Goal: Information Seeking & Learning: Learn about a topic

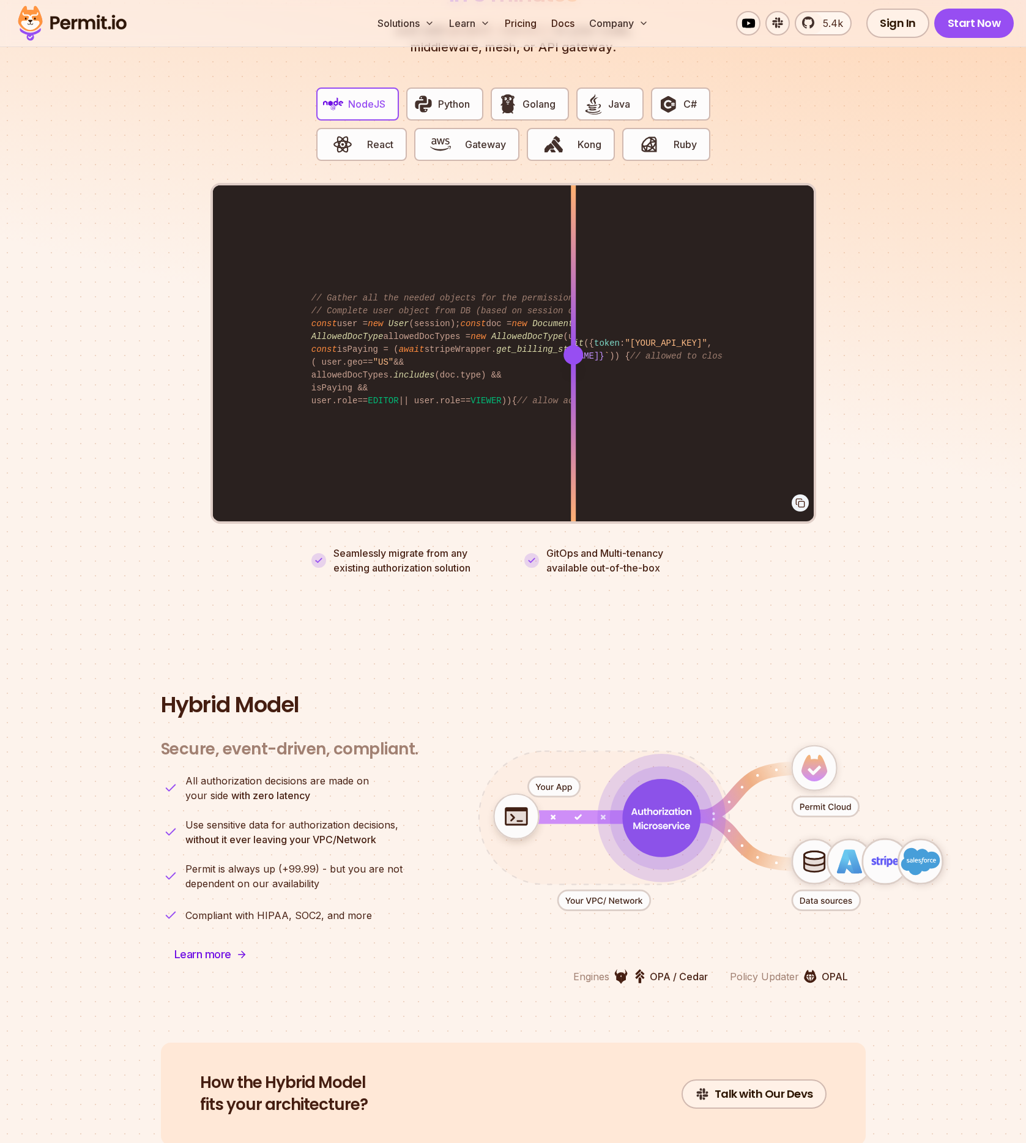
scroll to position [2567, 0]
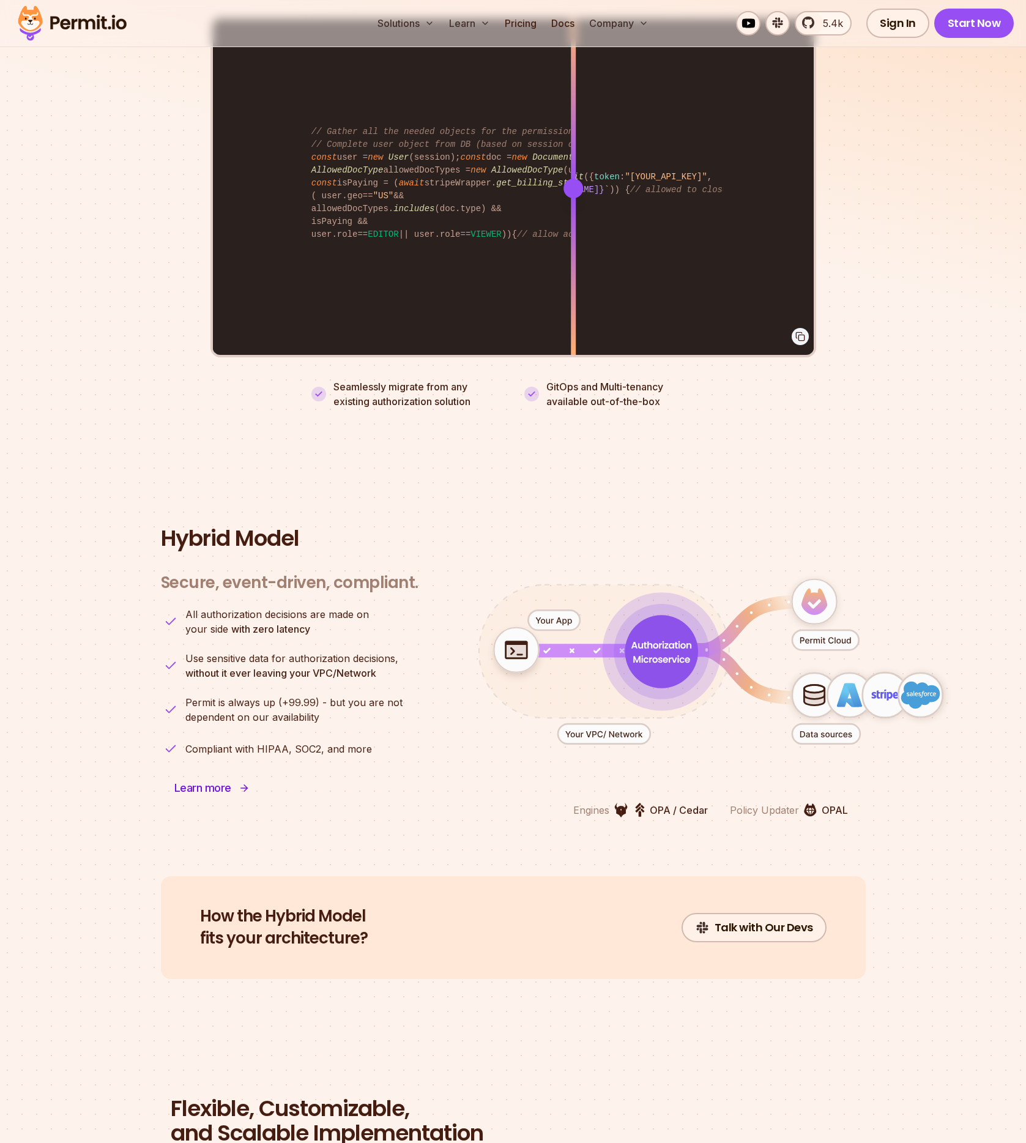
click at [210, 780] on span "Learn more" at bounding box center [202, 788] width 57 height 17
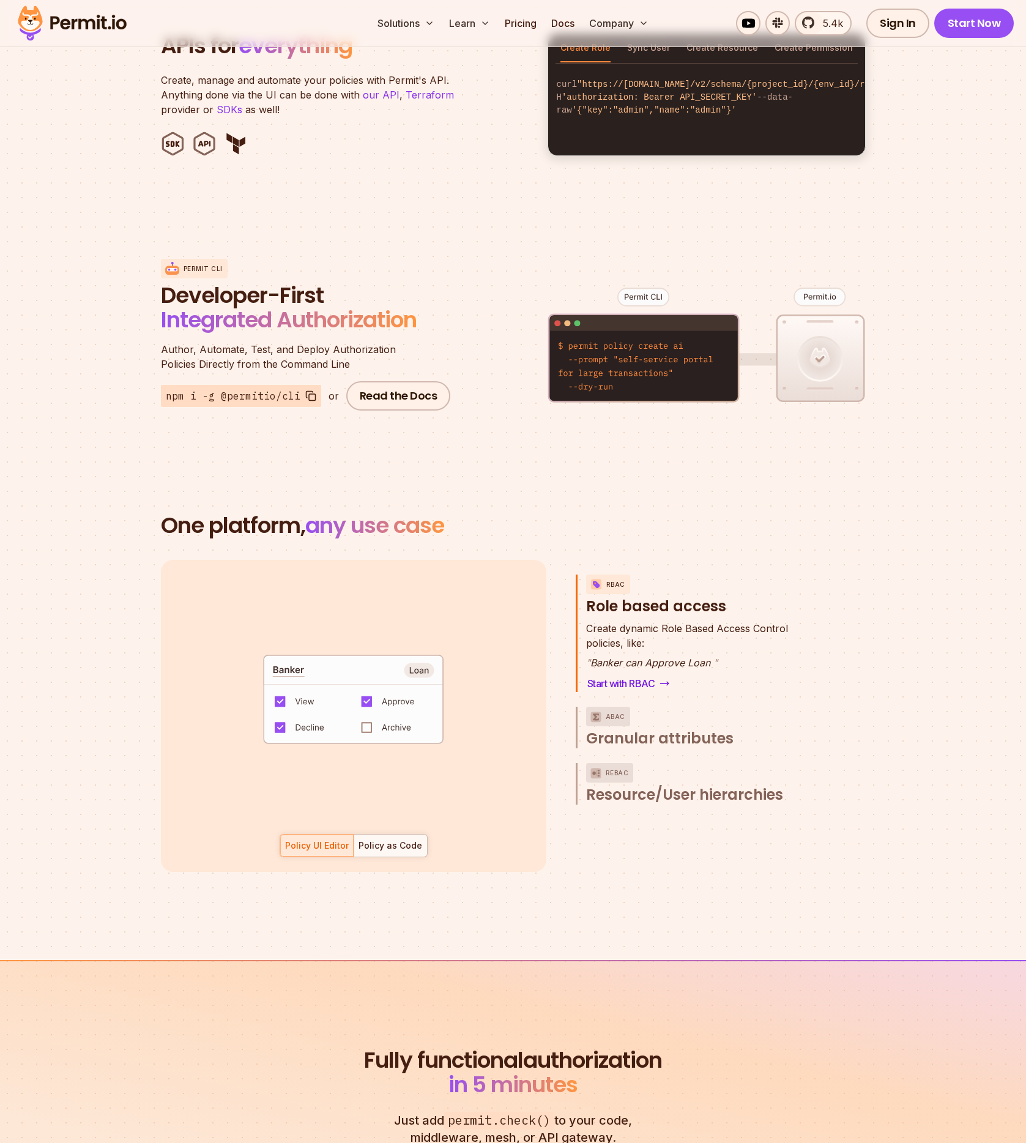
scroll to position [0, 0]
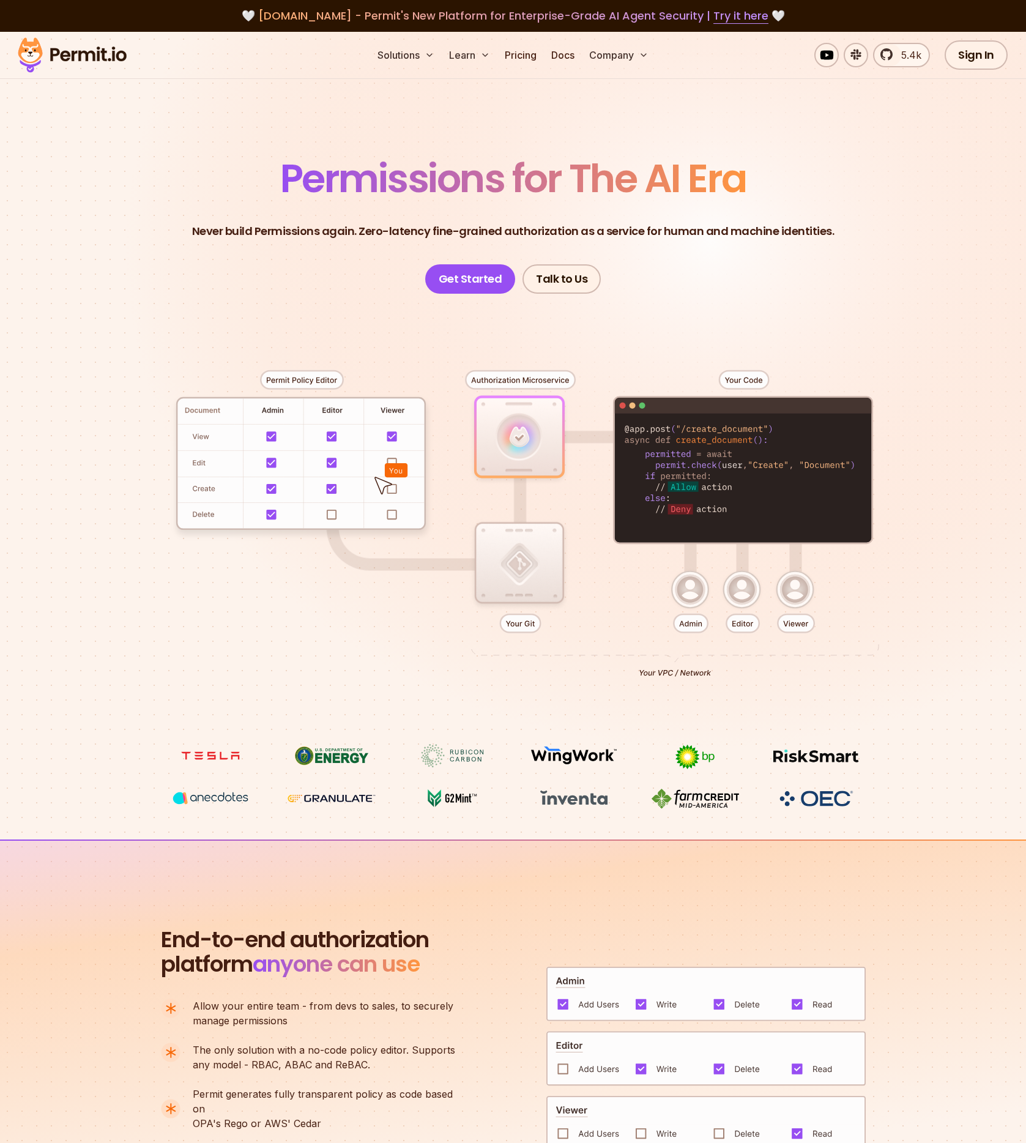
click at [498, 57] on ul "Solutions Learn Pricing Docs Company" at bounding box center [513, 55] width 281 height 24
click at [524, 55] on link "Pricing" at bounding box center [521, 55] width 42 height 24
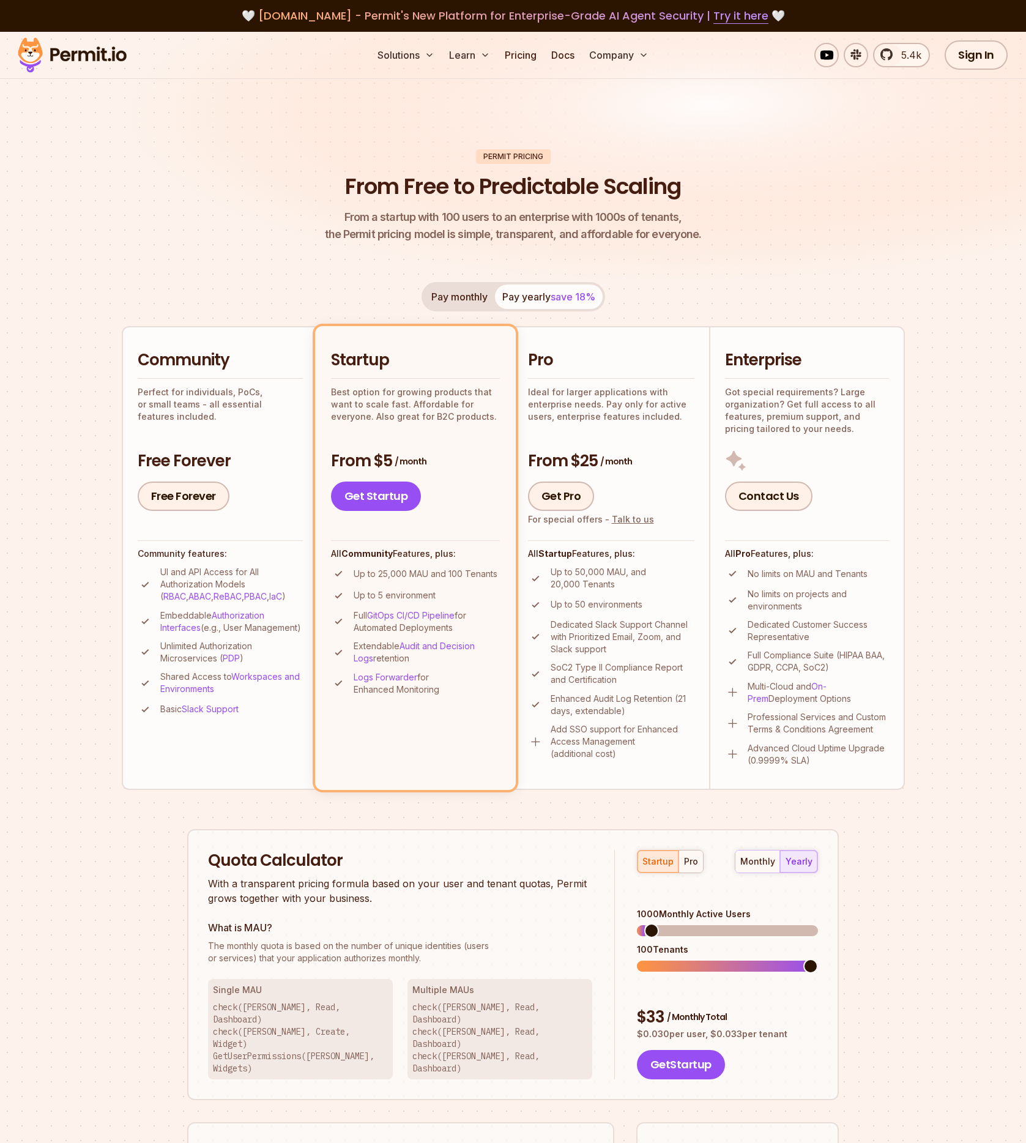
click at [233, 273] on div "Permit Pricing From Free to Predictable Scaling From a startup with 100 users t…" at bounding box center [513, 728] width 783 height 1158
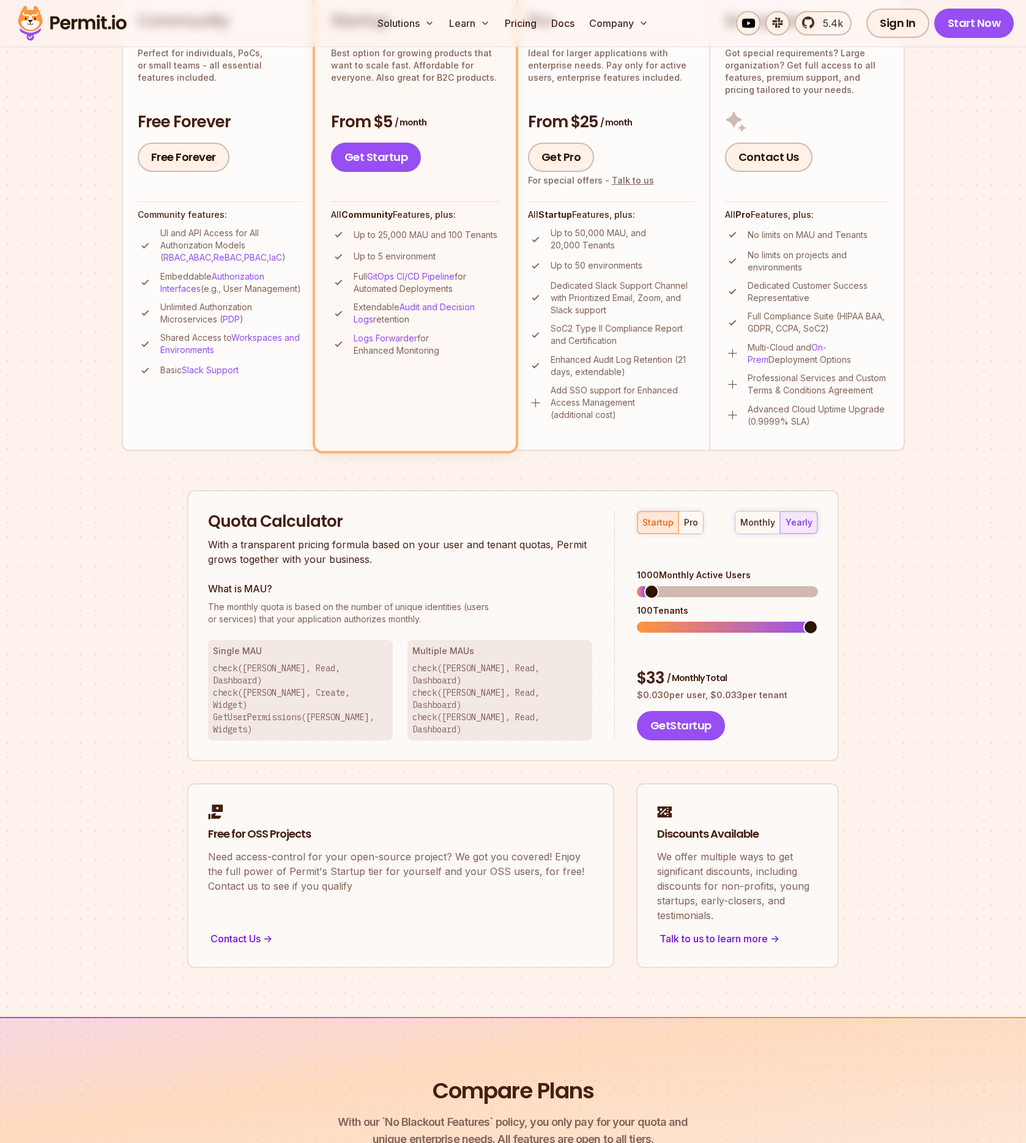
scroll to position [35, 0]
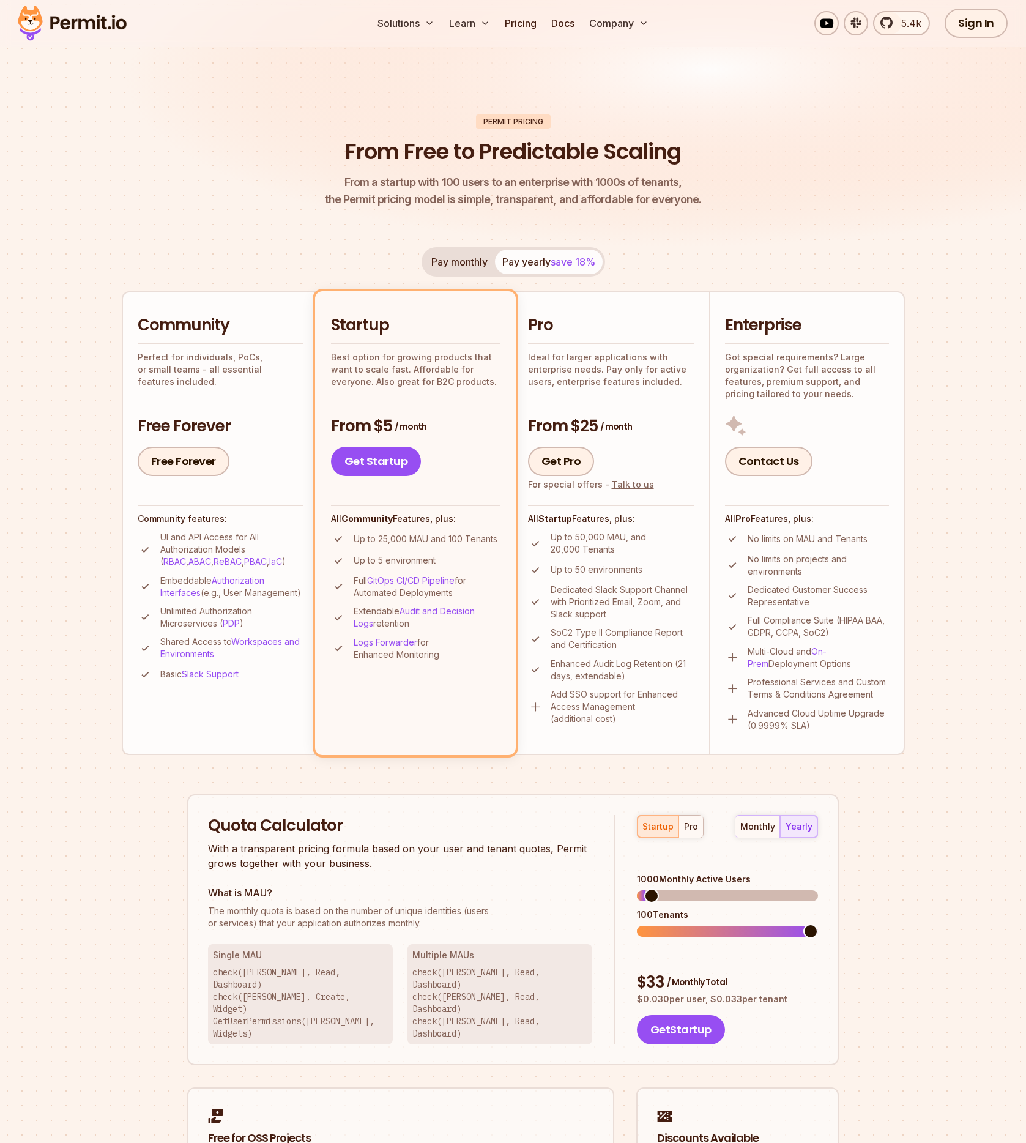
click at [238, 277] on div "Pay monthly Pay yearly save 18% Community Perfect for individuals, PoCs, or sma…" at bounding box center [513, 500] width 783 height 507
drag, startPoint x: 204, startPoint y: 143, endPoint x: 211, endPoint y: 141, distance: 6.2
click at [204, 143] on header "Permit Pricing From Free to Predictable Scaling From a startup with 100 users t…" at bounding box center [513, 161] width 783 height 94
click at [576, 24] on link "Docs" at bounding box center [562, 23] width 33 height 24
